Goal: Task Accomplishment & Management: Use online tool/utility

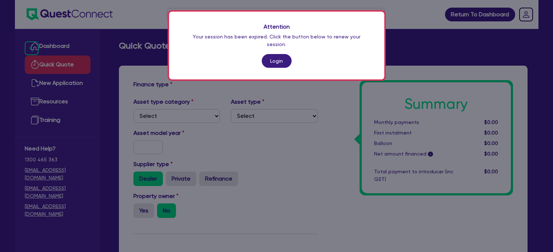
scroll to position [56, 0]
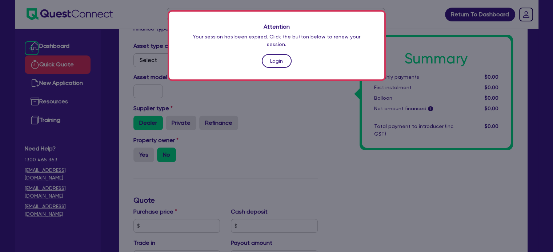
click at [284, 57] on link "Login" at bounding box center [277, 61] width 30 height 14
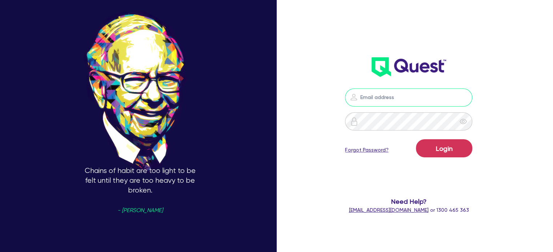
click at [409, 104] on input "email" at bounding box center [408, 98] width 127 height 18
type input "[EMAIL_ADDRESS][PERSON_NAME][DOMAIN_NAME]"
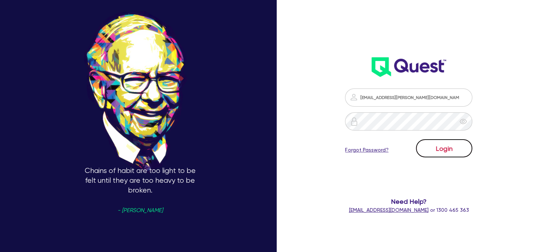
click at [440, 147] on button "Login" at bounding box center [444, 149] width 56 height 18
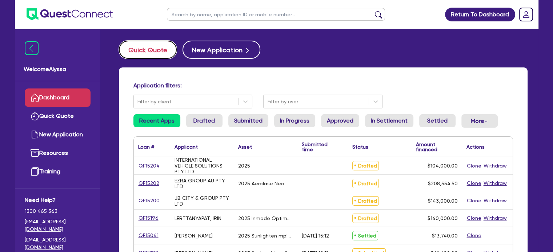
click at [142, 50] on button "Quick Quote" at bounding box center [148, 50] width 58 height 18
